Goal: Check status: Check status

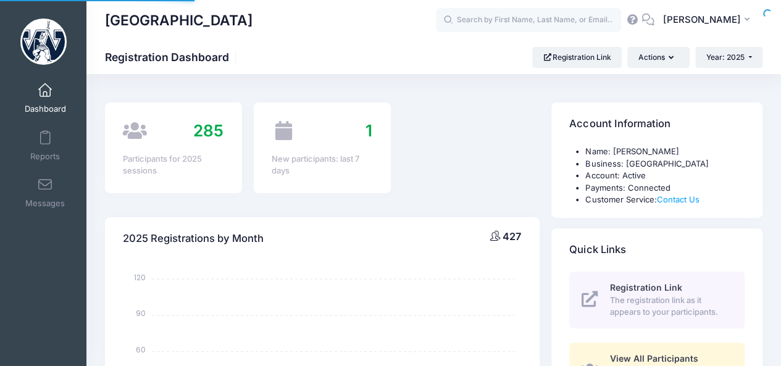
select select
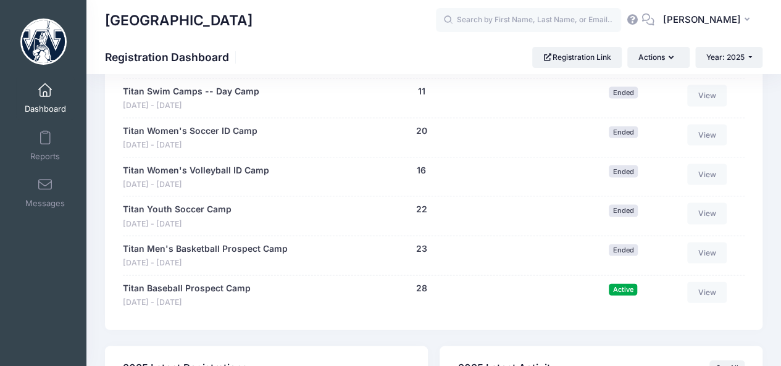
scroll to position [1193, 0]
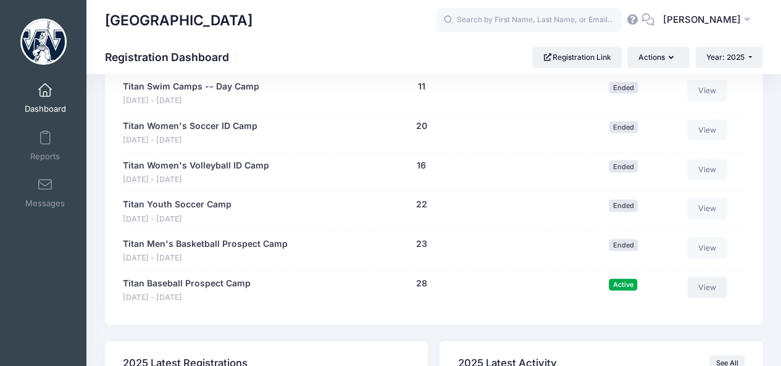
click at [717, 283] on link "View" at bounding box center [707, 287] width 40 height 21
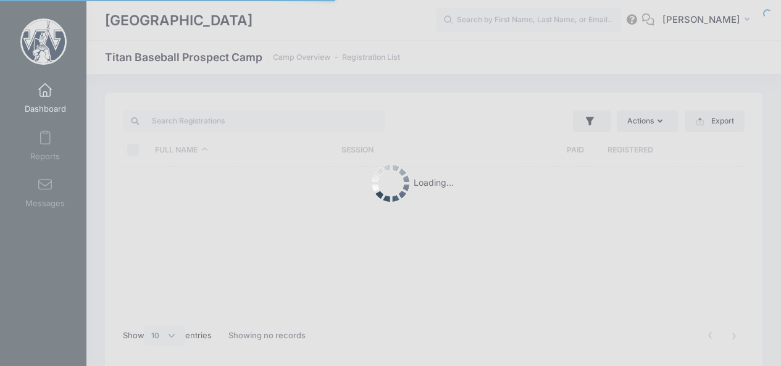
select select "10"
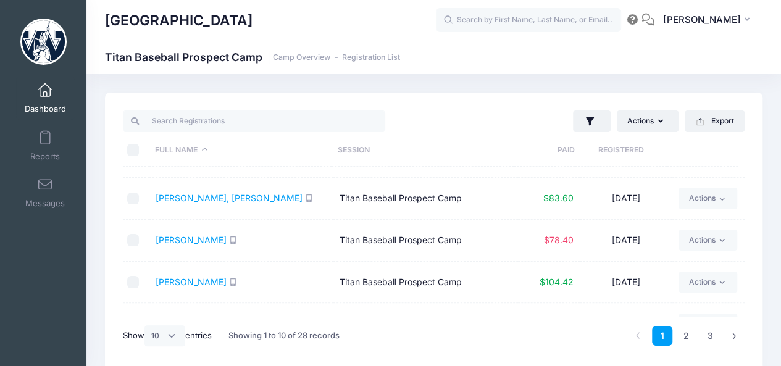
scroll to position [266, 0]
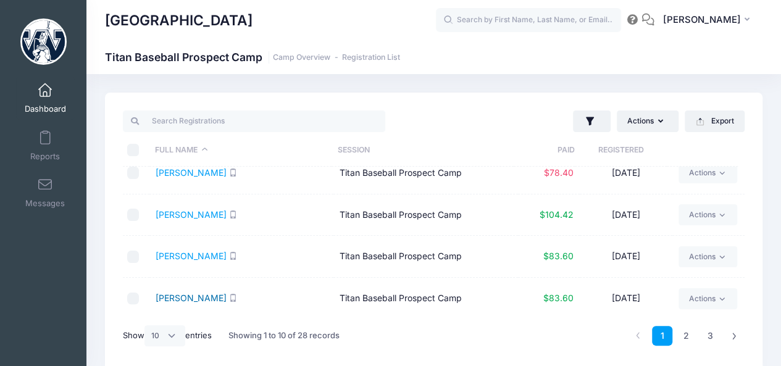
click at [190, 299] on link "Kelty, Dylan" at bounding box center [191, 298] width 71 height 10
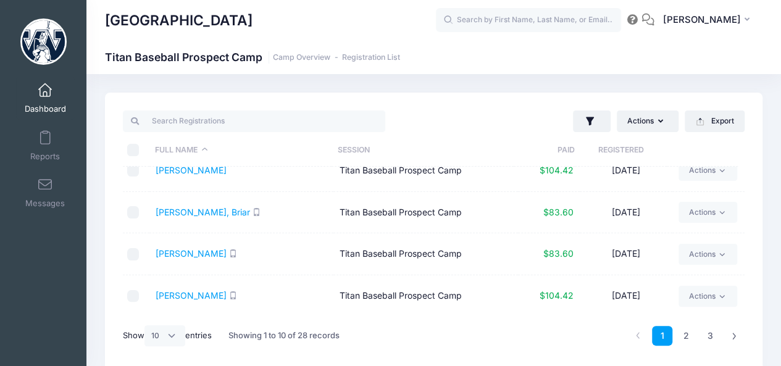
scroll to position [0, 0]
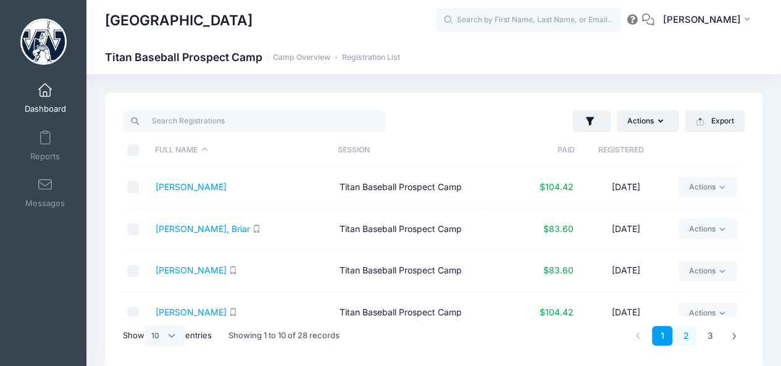
click at [682, 337] on link "2" at bounding box center [686, 336] width 20 height 20
click at [178, 190] on link "Koncar, Caleb" at bounding box center [191, 187] width 71 height 10
click at [184, 313] on link "Malley, Paul" at bounding box center [191, 312] width 71 height 10
click at [193, 273] on link "MacDougall, Colton" at bounding box center [191, 270] width 71 height 10
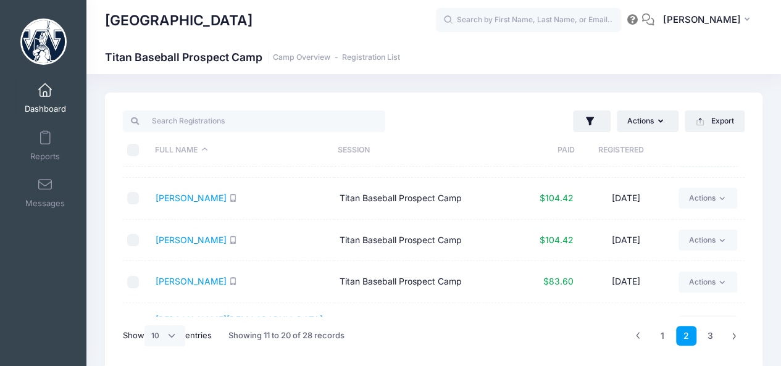
scroll to position [266, 0]
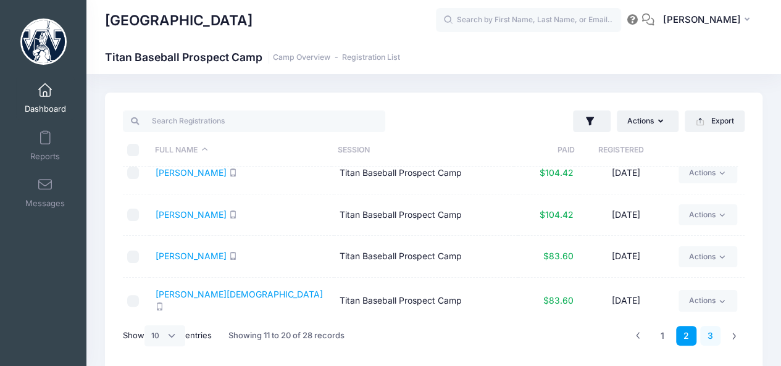
click at [708, 338] on link "3" at bounding box center [710, 336] width 20 height 20
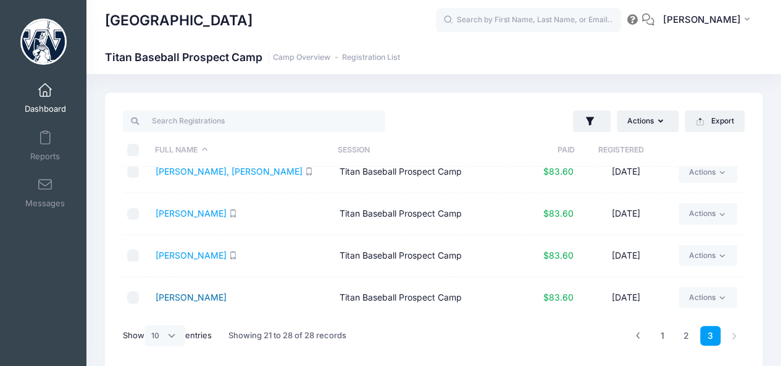
click at [203, 292] on link "Zayas, Miggy" at bounding box center [191, 297] width 71 height 10
click at [204, 174] on link "[PERSON_NAME], [PERSON_NAME]" at bounding box center [229, 171] width 147 height 10
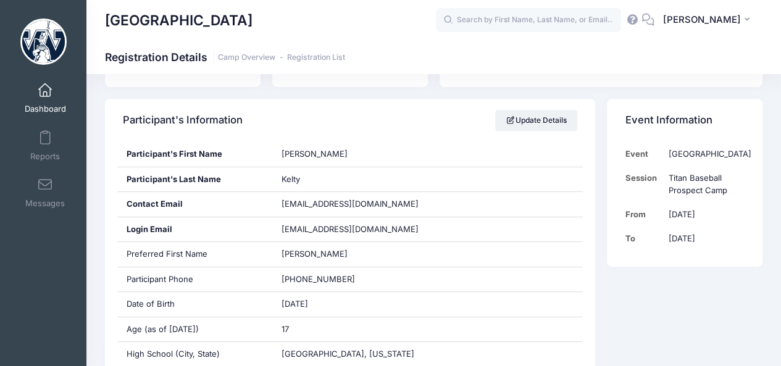
scroll to position [293, 0]
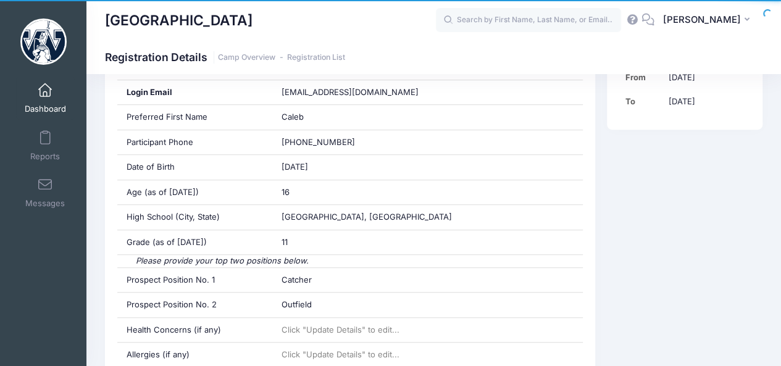
scroll to position [336, 0]
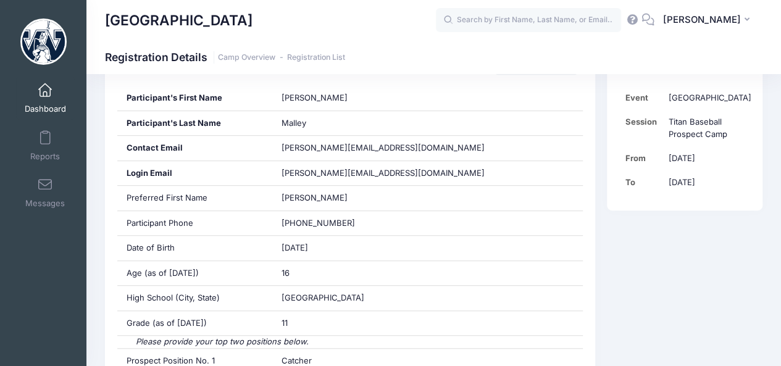
scroll to position [255, 0]
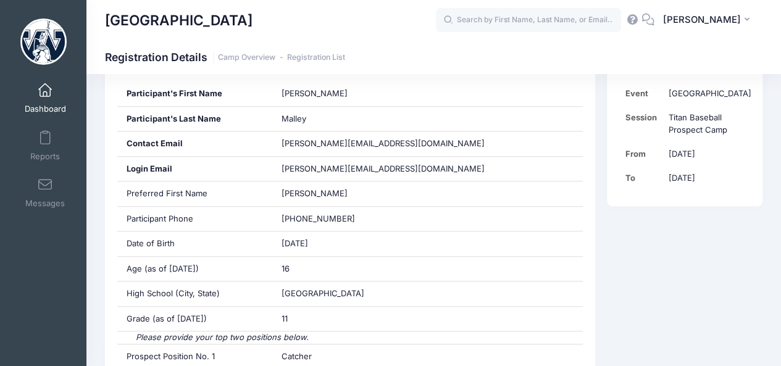
drag, startPoint x: 790, startPoint y: 72, endPoint x: 784, endPoint y: 119, distance: 47.3
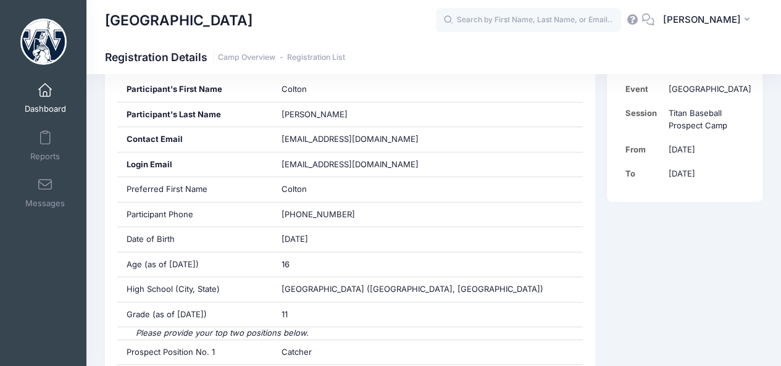
scroll to position [264, 0]
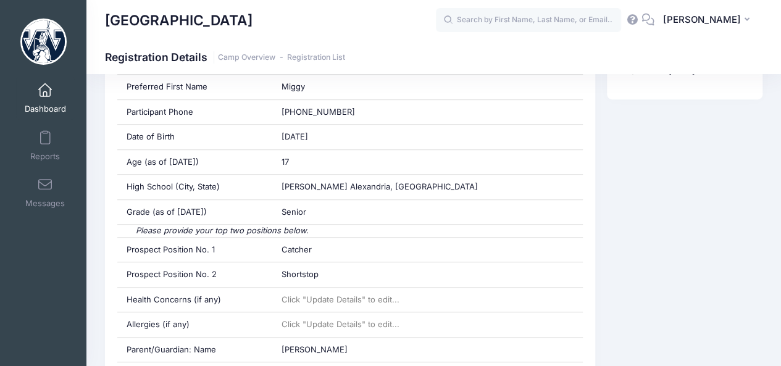
scroll to position [356, 0]
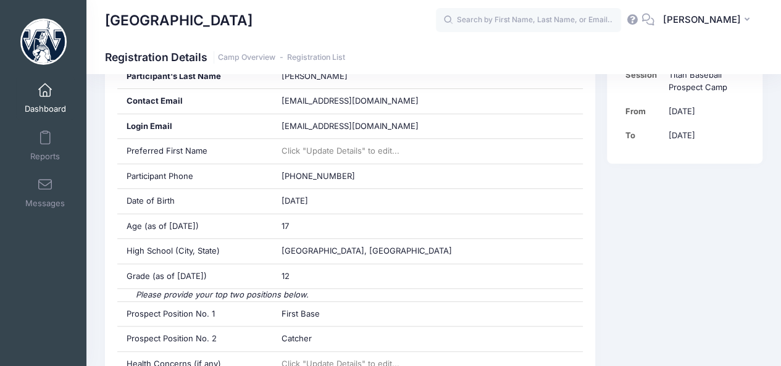
scroll to position [330, 0]
